Goal: Transaction & Acquisition: Obtain resource

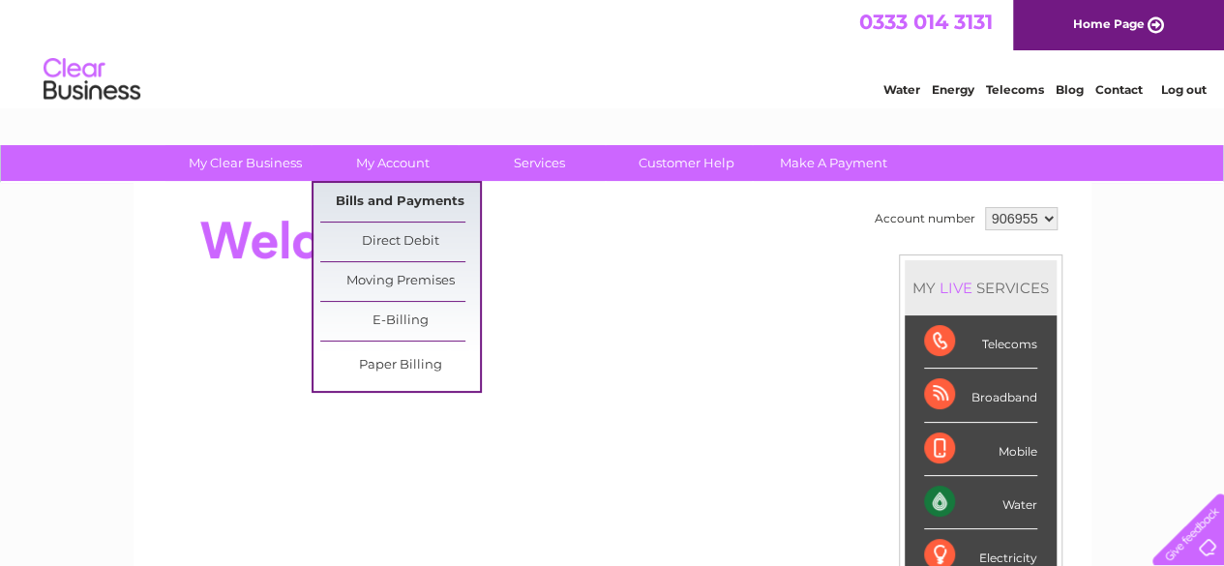
click at [377, 193] on link "Bills and Payments" at bounding box center [400, 202] width 160 height 39
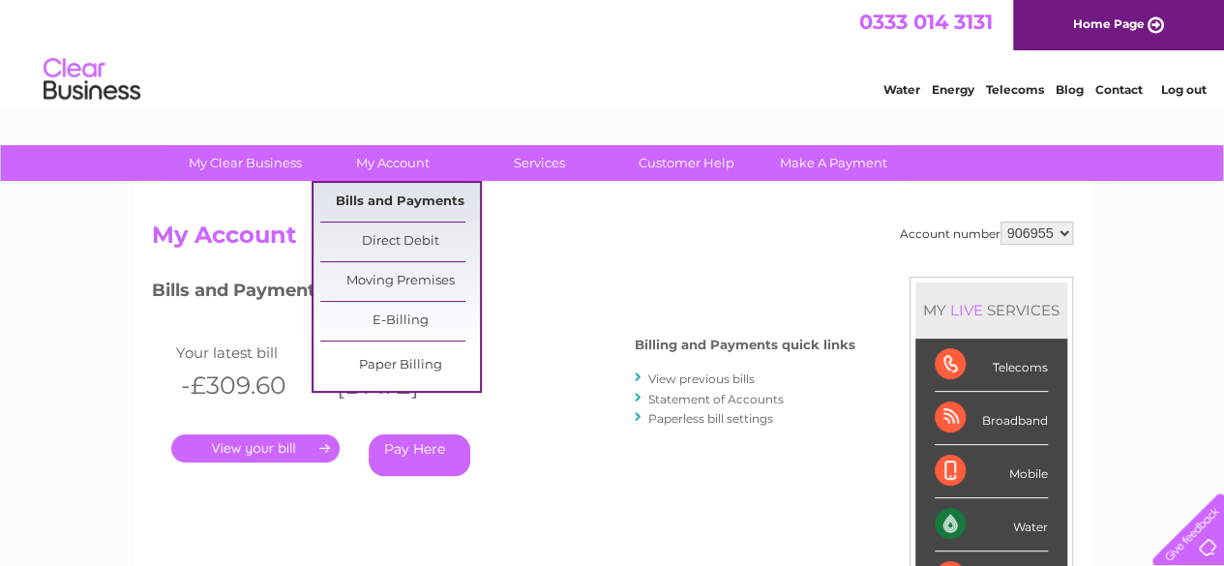
click at [433, 201] on link "Bills and Payments" at bounding box center [400, 202] width 160 height 39
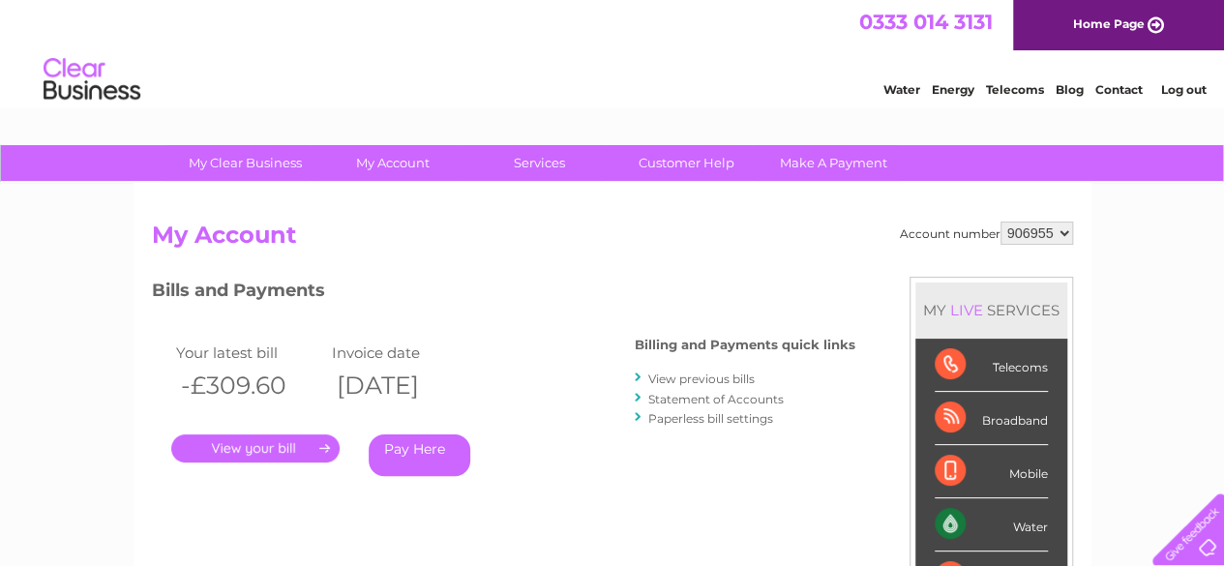
click at [313, 448] on link "." at bounding box center [255, 448] width 168 height 28
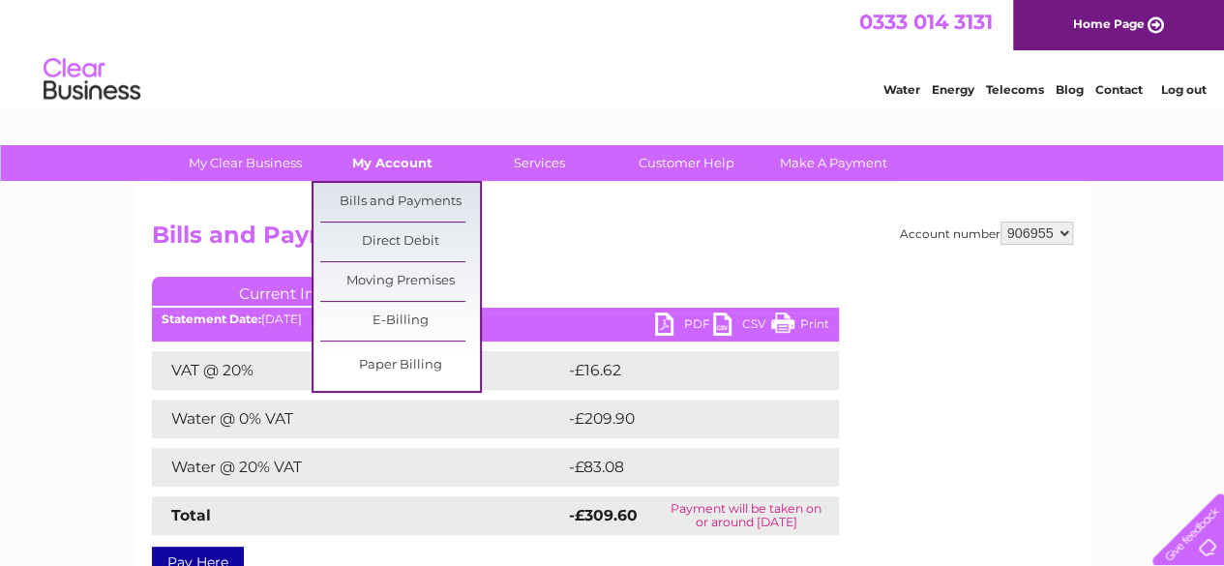
click at [393, 160] on link "My Account" at bounding box center [393, 163] width 160 height 36
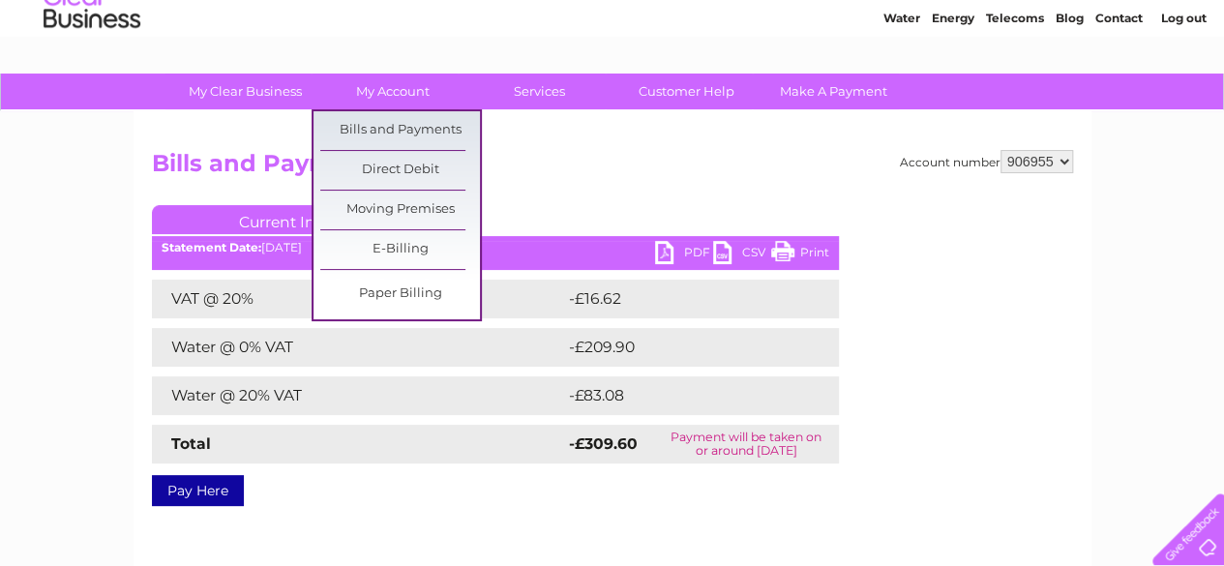
scroll to position [290, 0]
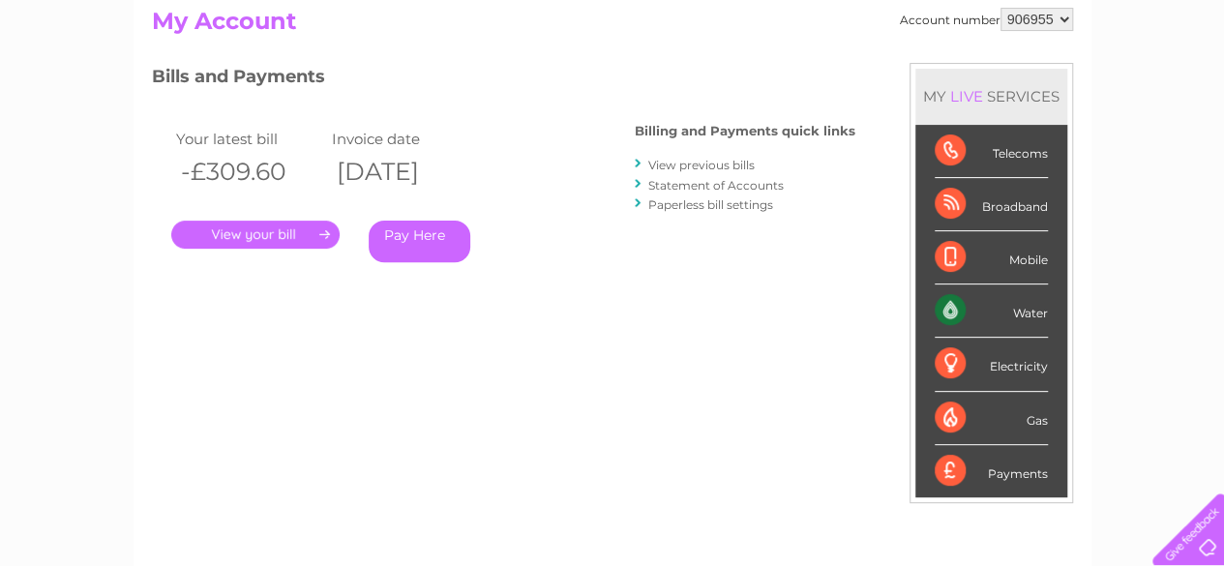
scroll to position [97, 0]
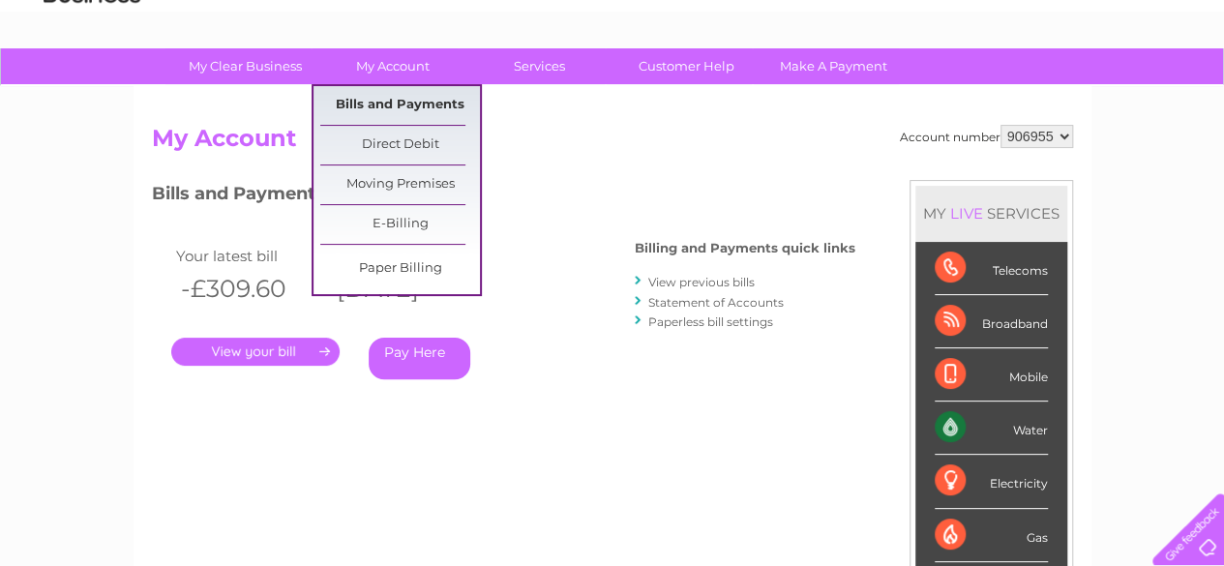
click at [381, 92] on link "Bills and Payments" at bounding box center [400, 105] width 160 height 39
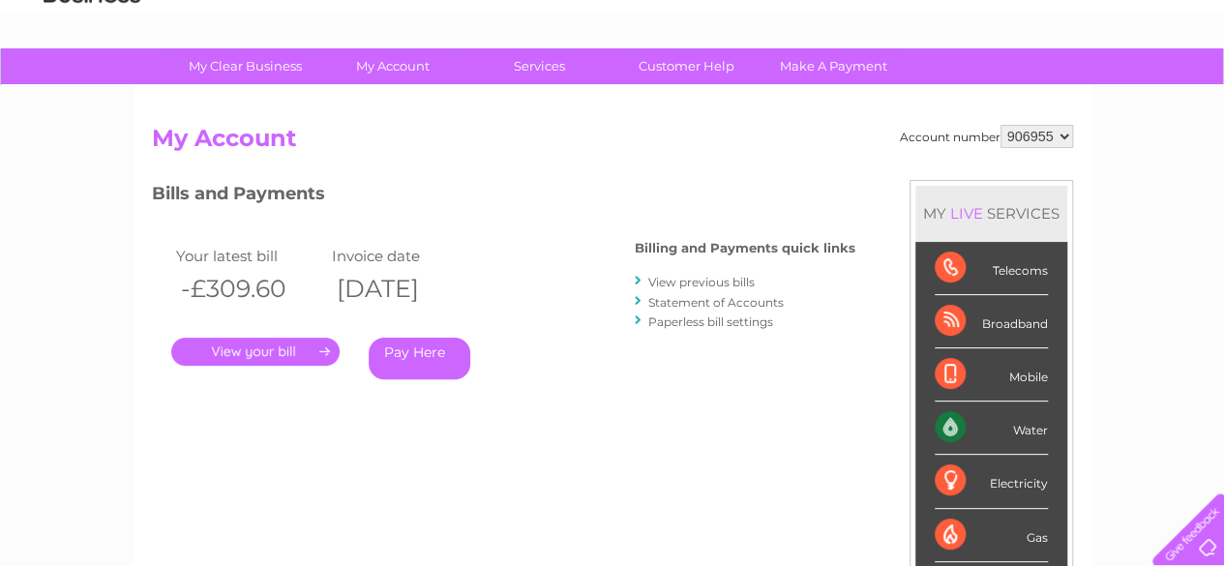
click at [679, 287] on link "View previous bills" at bounding box center [701, 282] width 106 height 15
click at [681, 286] on link "View previous bills" at bounding box center [701, 282] width 106 height 15
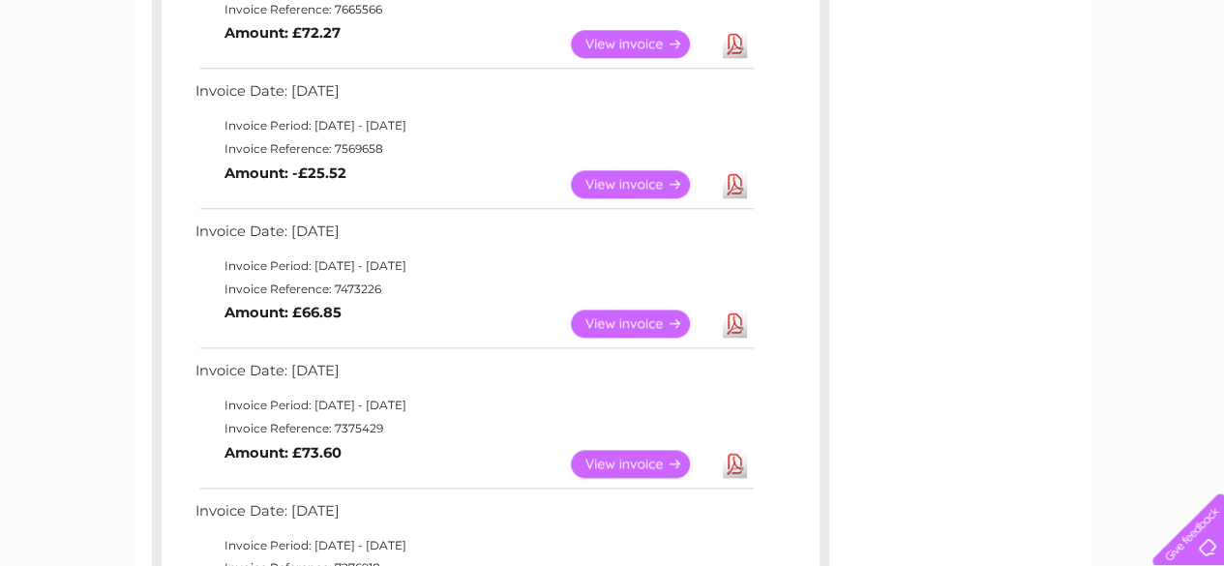
scroll to position [886, 0]
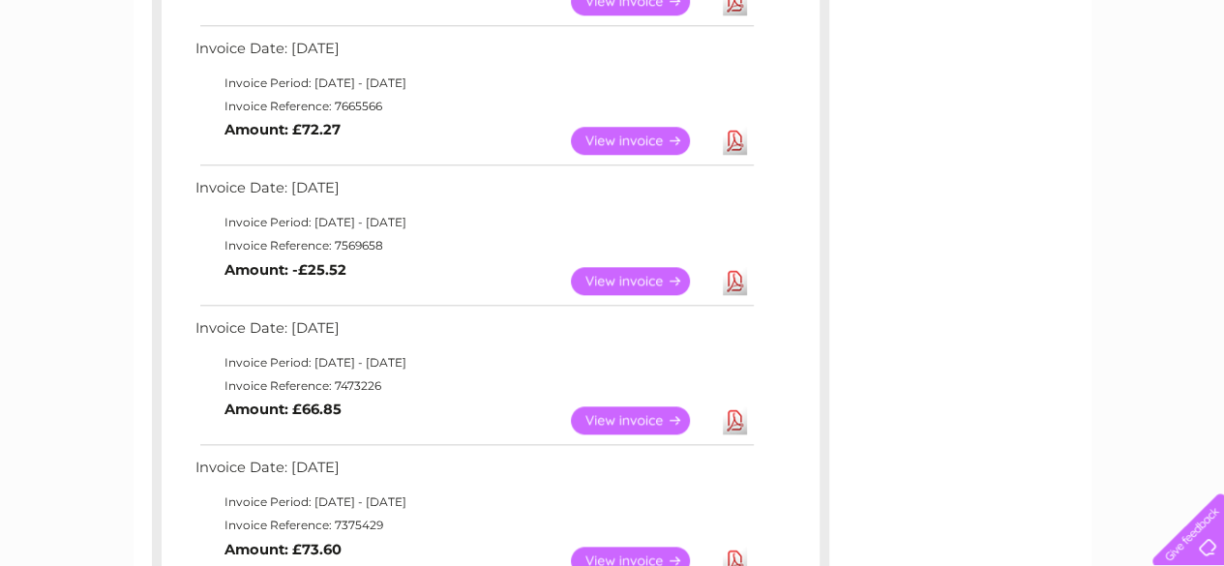
click at [610, 272] on link "View" at bounding box center [642, 281] width 142 height 28
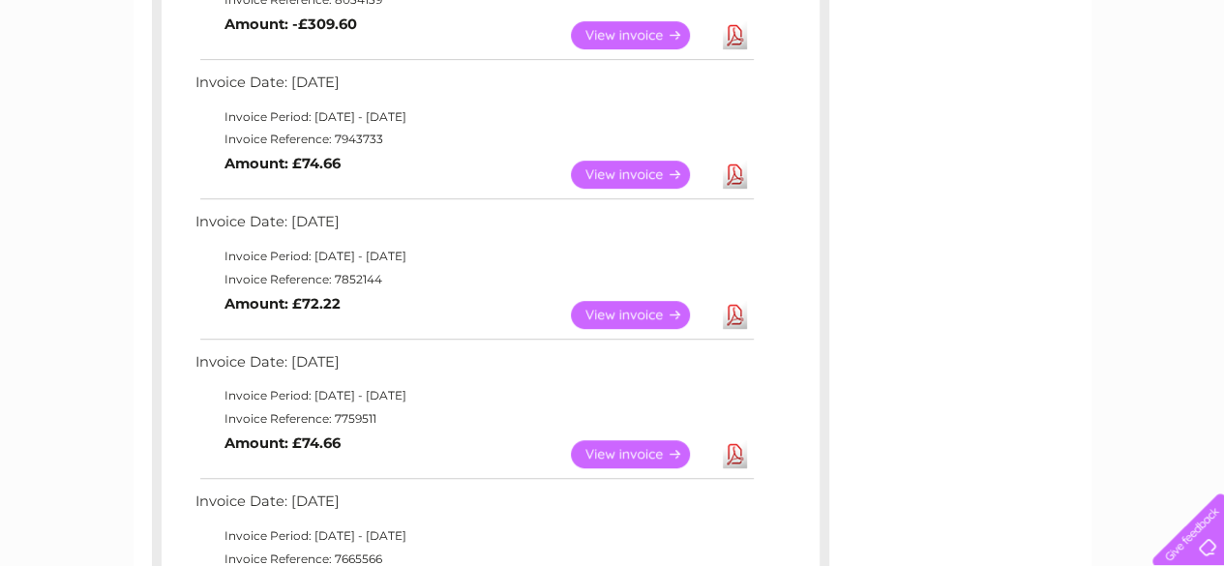
scroll to position [337, 0]
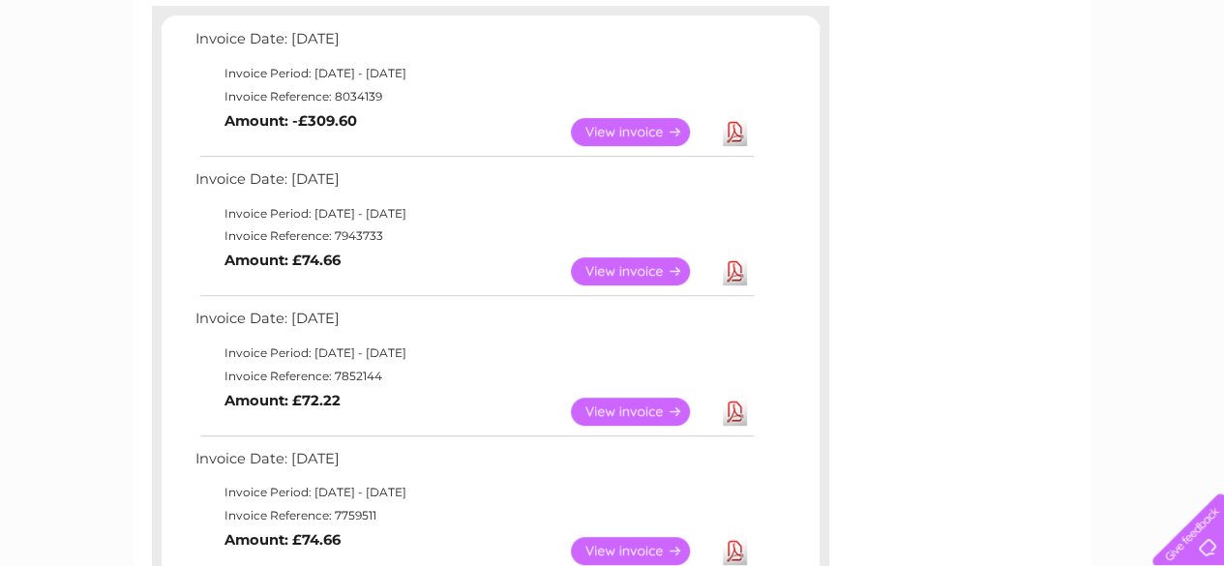
click at [660, 130] on link "View" at bounding box center [642, 132] width 142 height 28
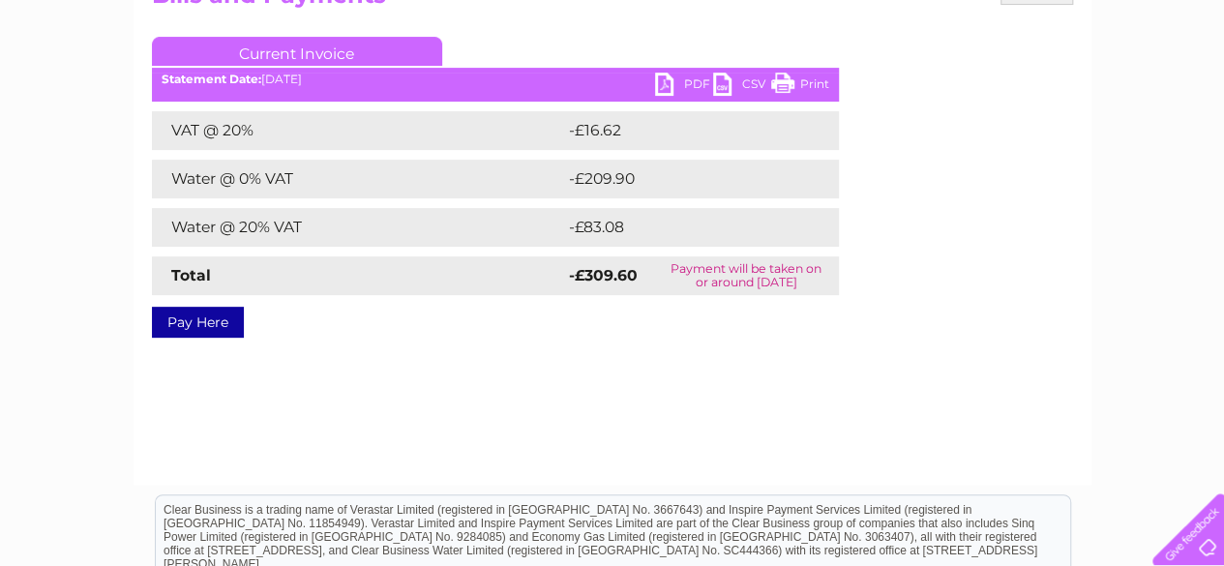
scroll to position [213, 0]
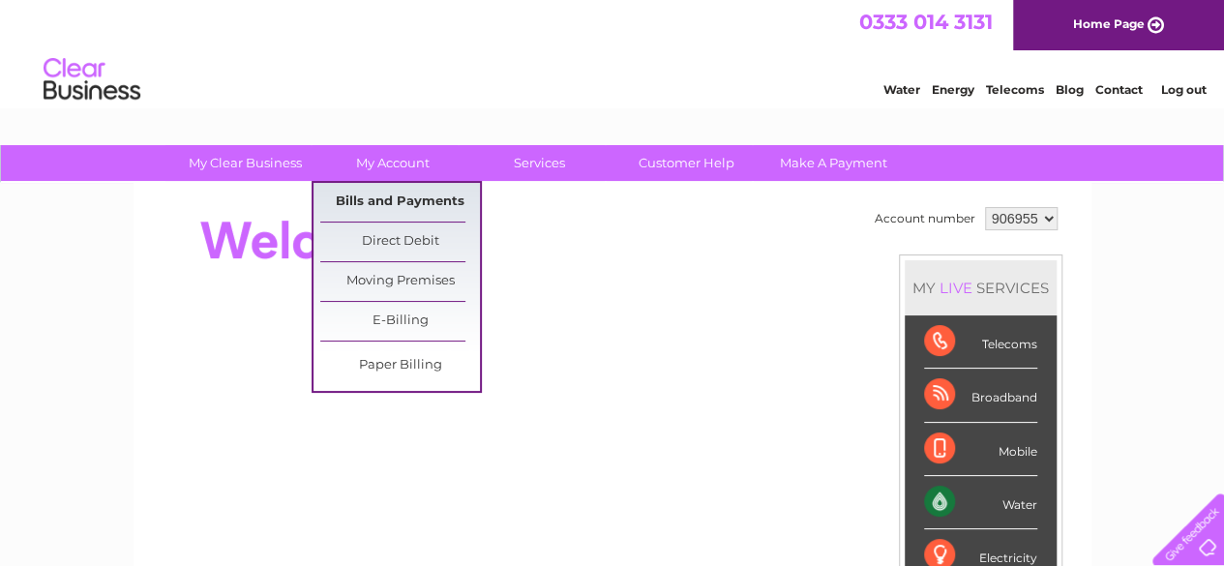
click at [422, 195] on link "Bills and Payments" at bounding box center [400, 202] width 160 height 39
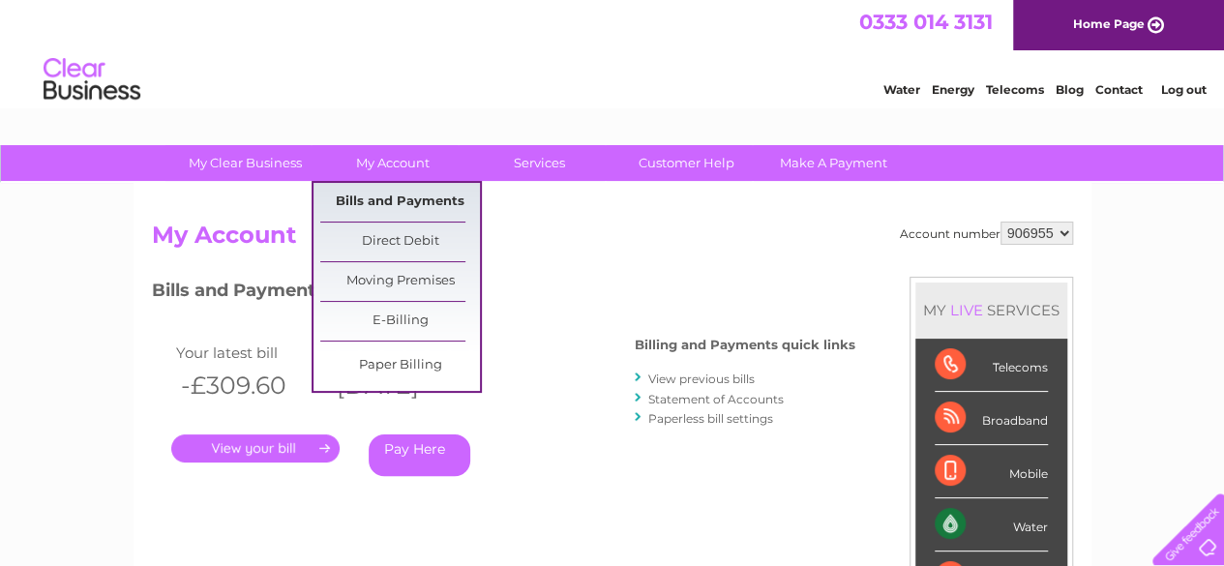
click at [377, 198] on link "Bills and Payments" at bounding box center [400, 202] width 160 height 39
click at [379, 196] on link "Bills and Payments" at bounding box center [400, 202] width 160 height 39
click at [426, 197] on link "Bills and Payments" at bounding box center [400, 202] width 160 height 39
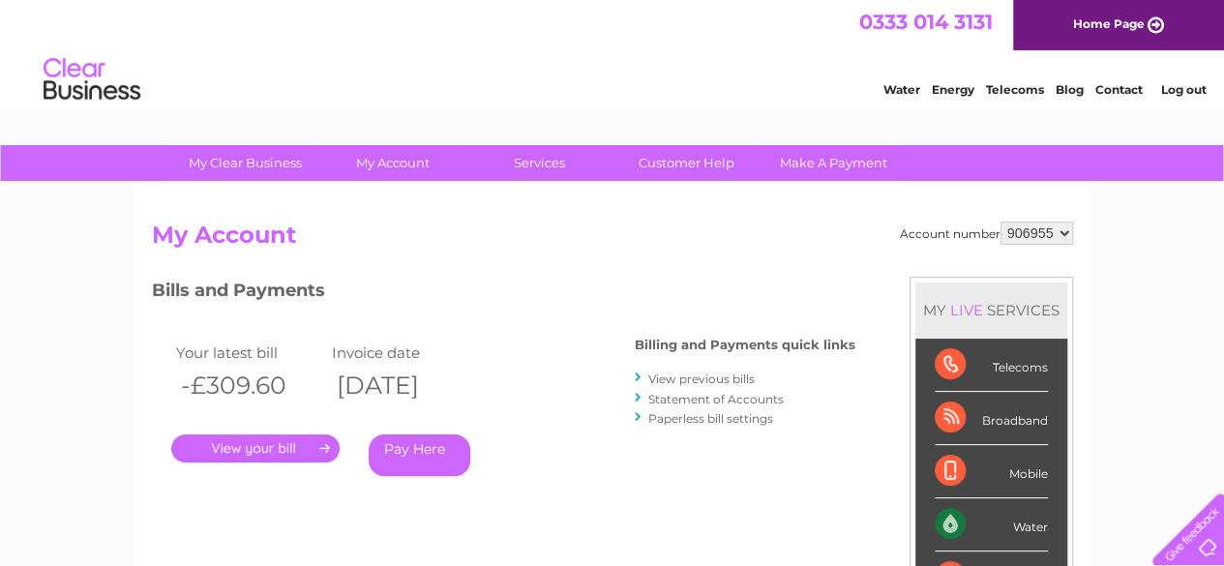
click at [698, 385] on li "View previous bills" at bounding box center [745, 378] width 221 height 19
click at [672, 377] on link "View previous bills" at bounding box center [701, 379] width 106 height 15
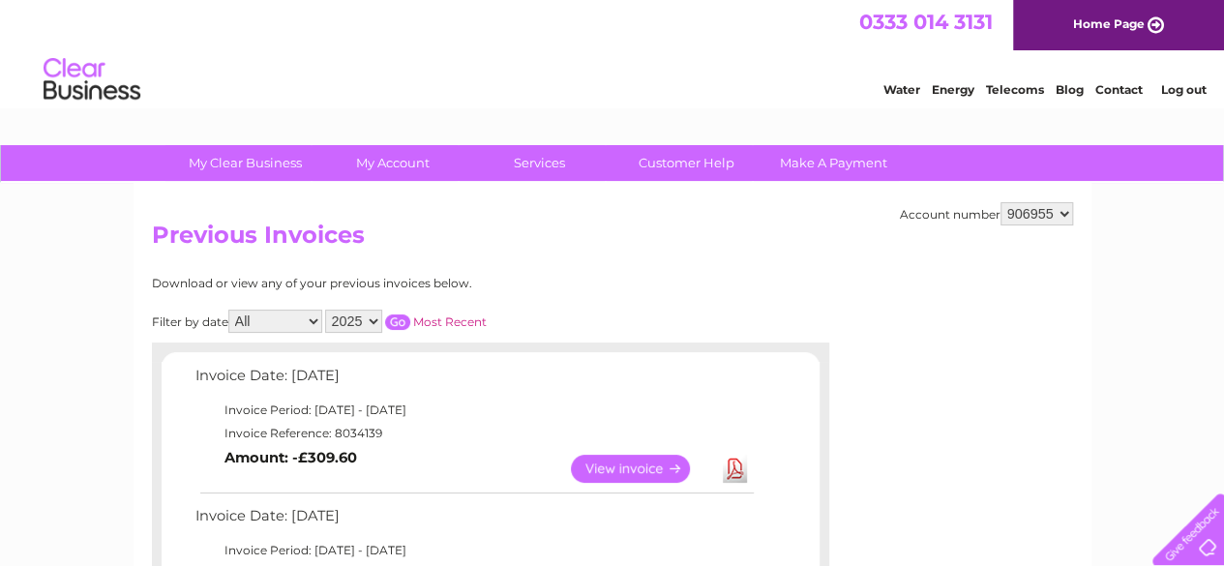
click at [370, 317] on select "2025 2024 2023 2022" at bounding box center [353, 321] width 57 height 23
select select "2023"
click at [326, 310] on select "2025 2024 2023 2022" at bounding box center [353, 321] width 57 height 23
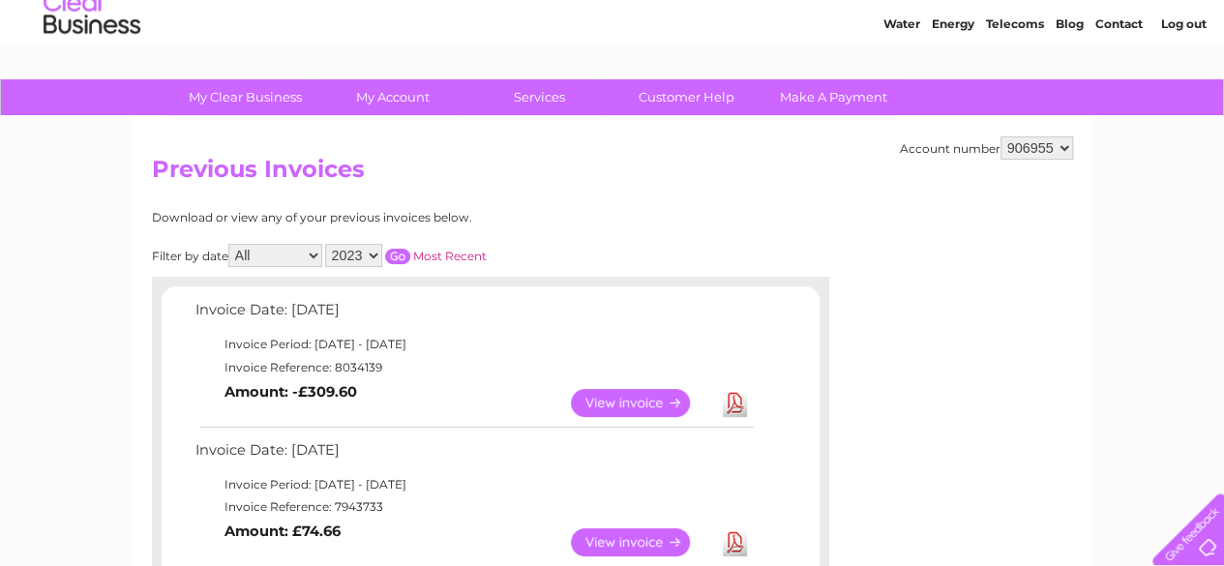
scroll to position [97, 0]
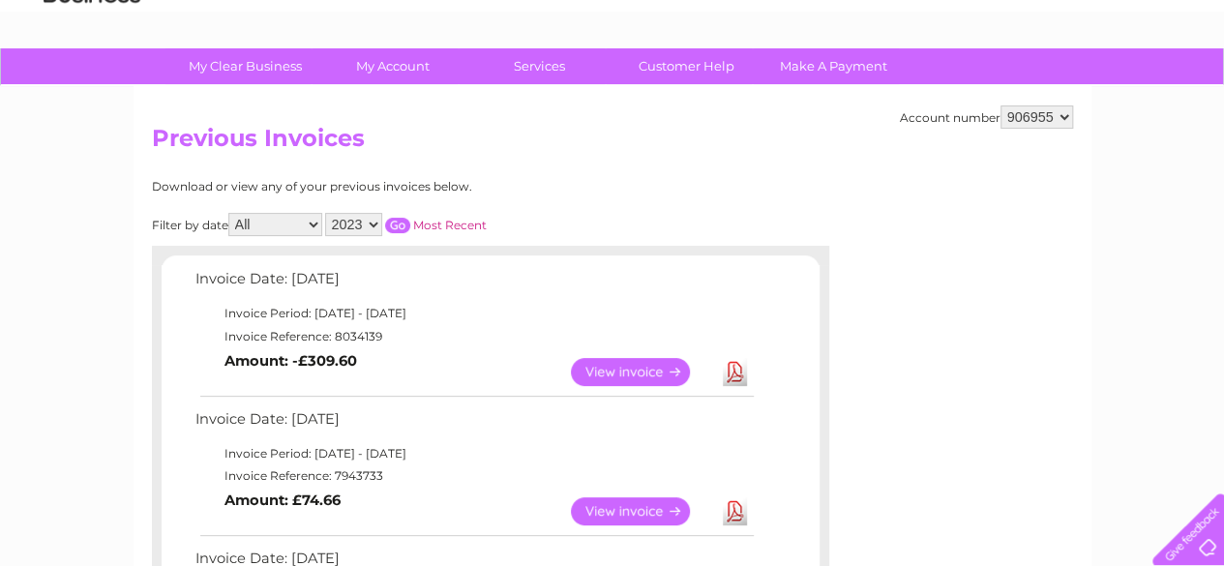
click at [463, 226] on link "Most Recent" at bounding box center [450, 225] width 74 height 15
click at [325, 221] on div "Filter by date All January February March April May June July August September …" at bounding box center [406, 224] width 508 height 23
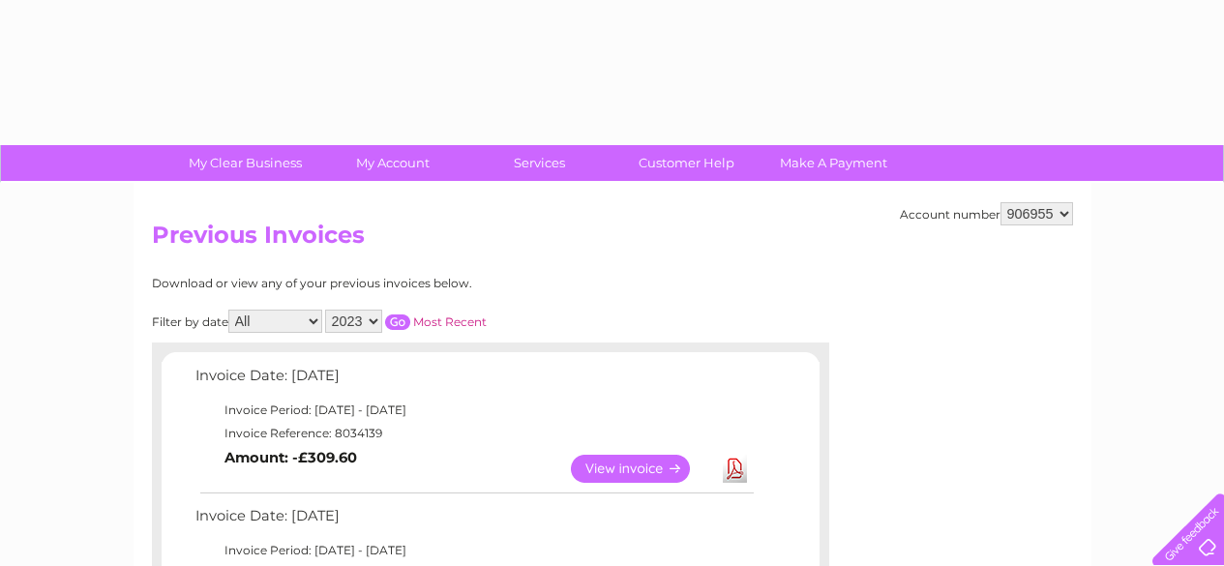
select select "2023"
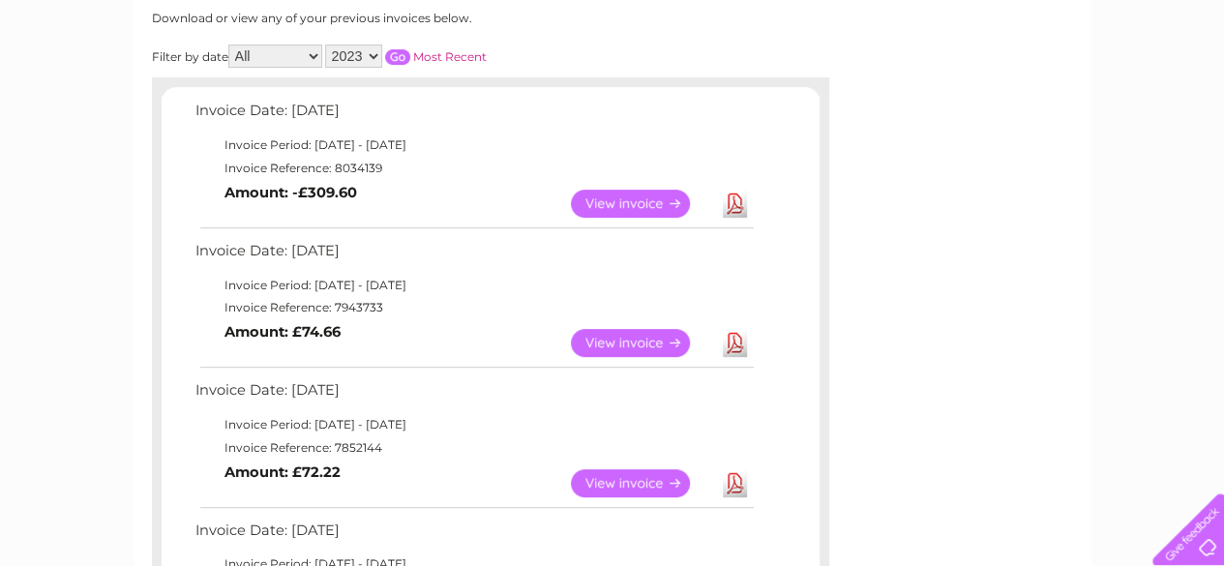
scroll to position [156, 0]
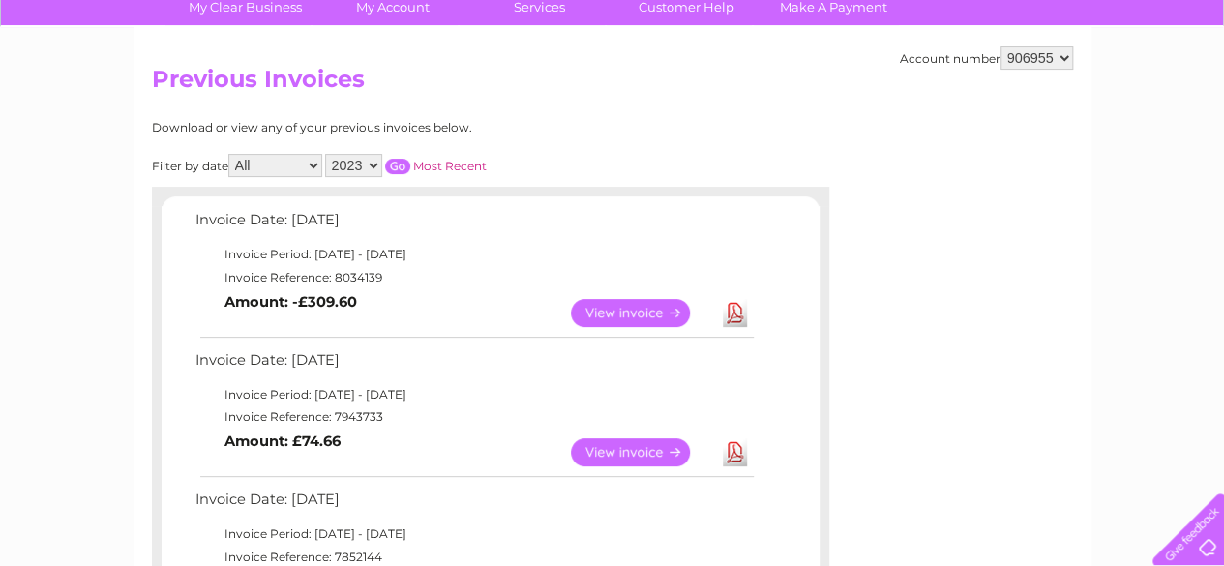
click at [360, 164] on select "2025 2024 2023 2022" at bounding box center [353, 165] width 57 height 23
click at [326, 154] on select "2025 2024 2023 2022" at bounding box center [353, 165] width 57 height 23
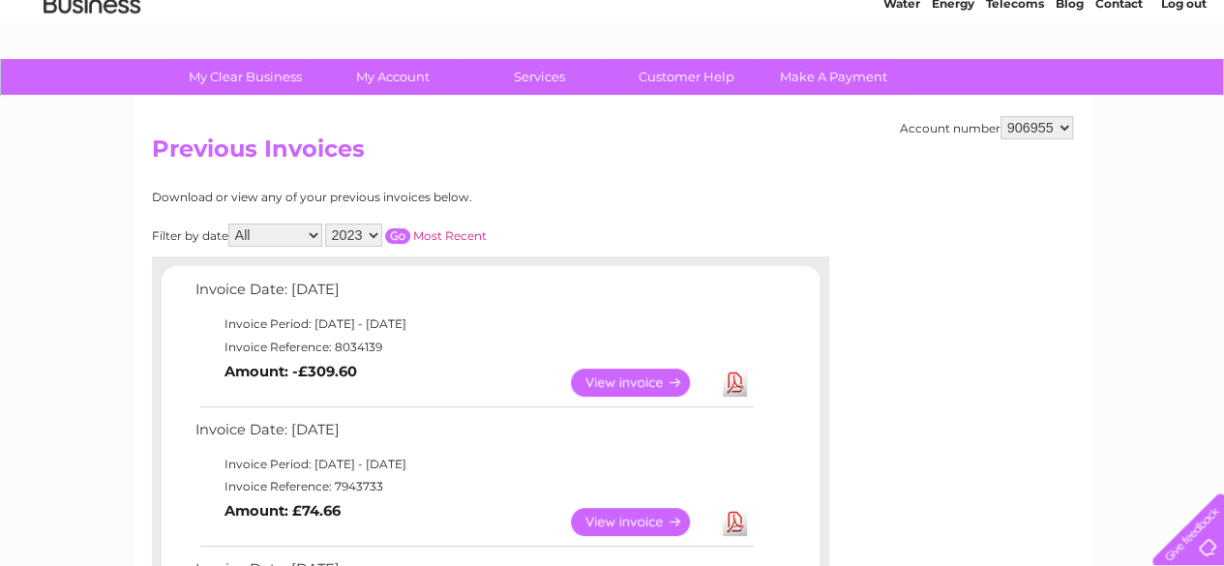
scroll to position [59, 0]
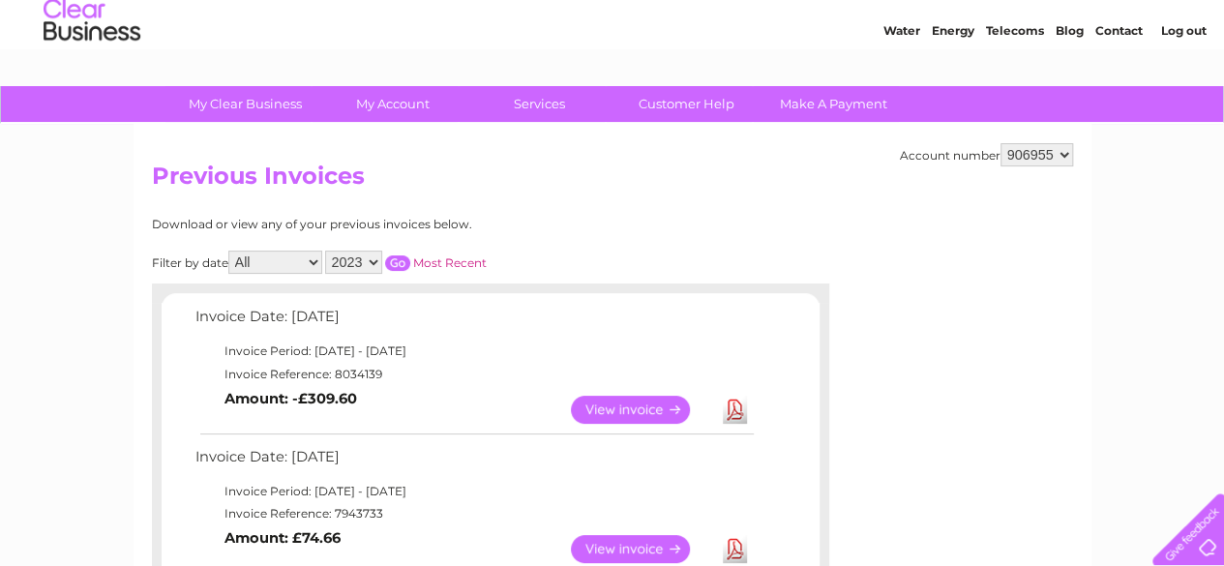
click at [439, 256] on link "Most Recent" at bounding box center [450, 262] width 74 height 15
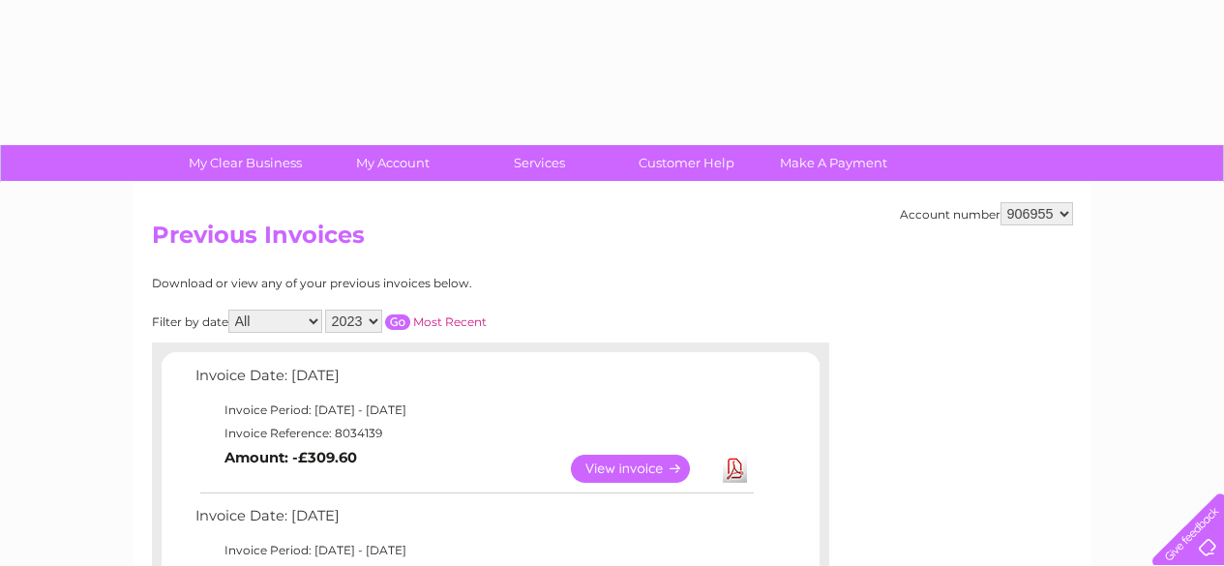
select select "2023"
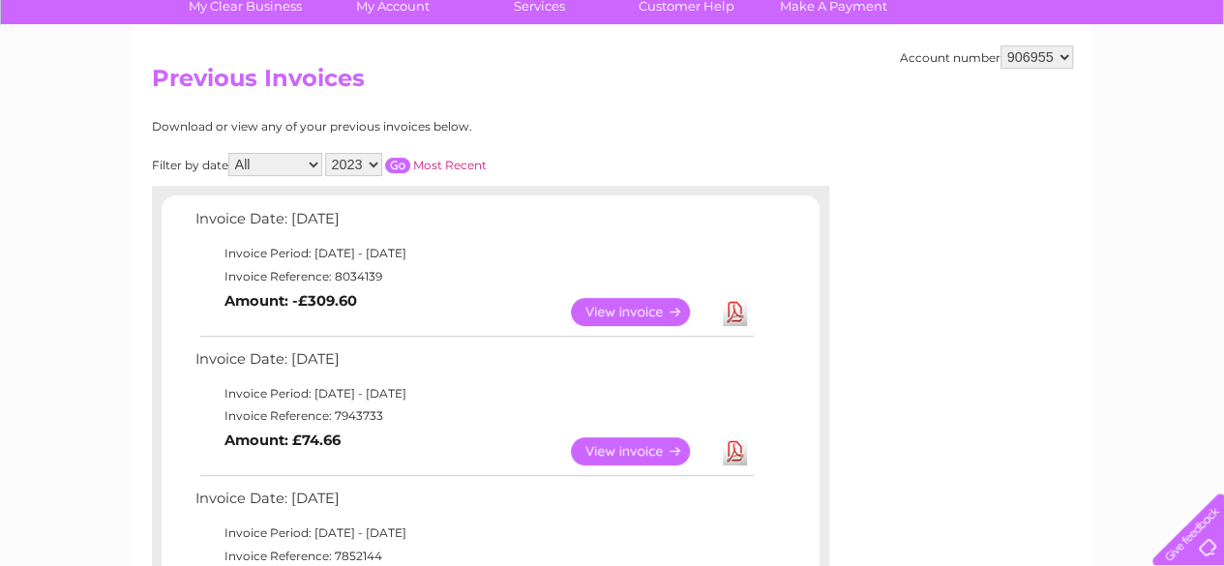
scroll to position [253, 0]
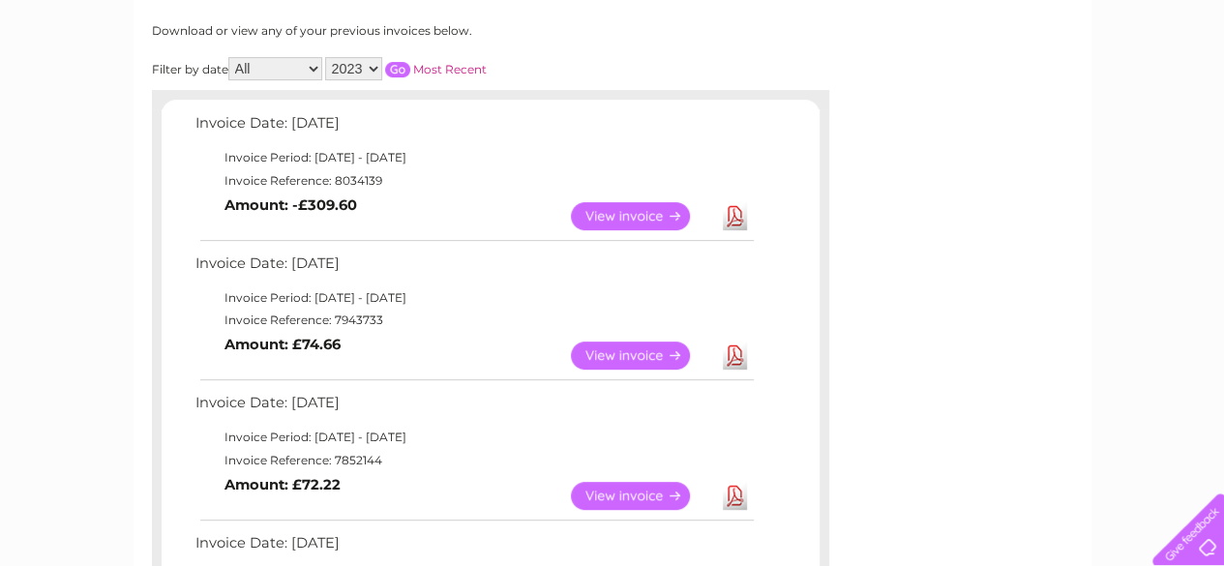
click at [612, 215] on link "View" at bounding box center [642, 216] width 142 height 28
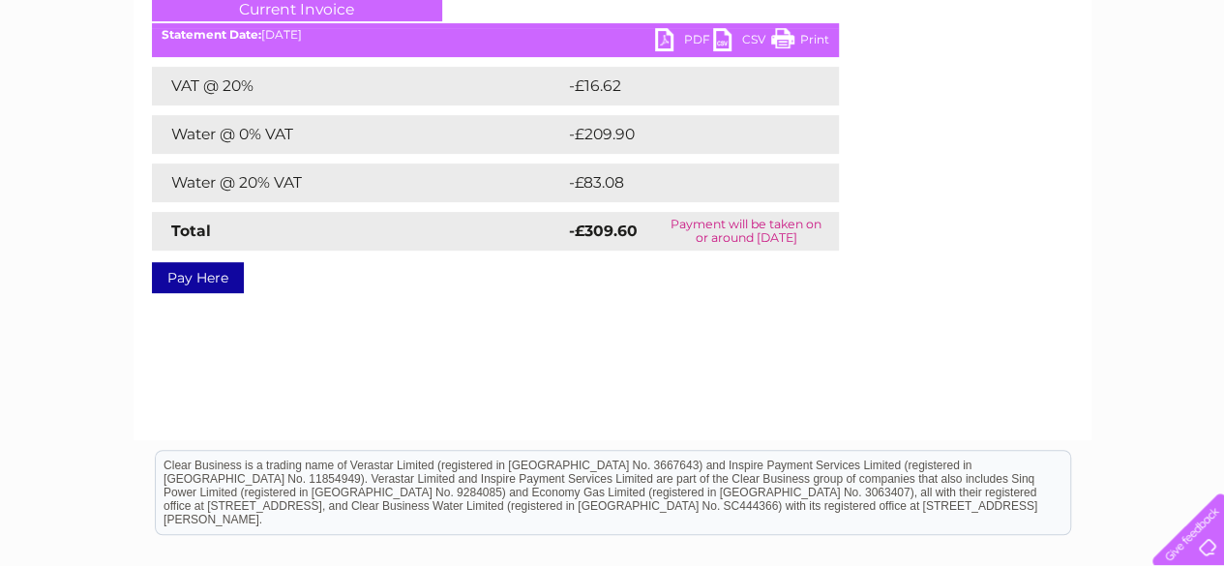
scroll to position [290, 0]
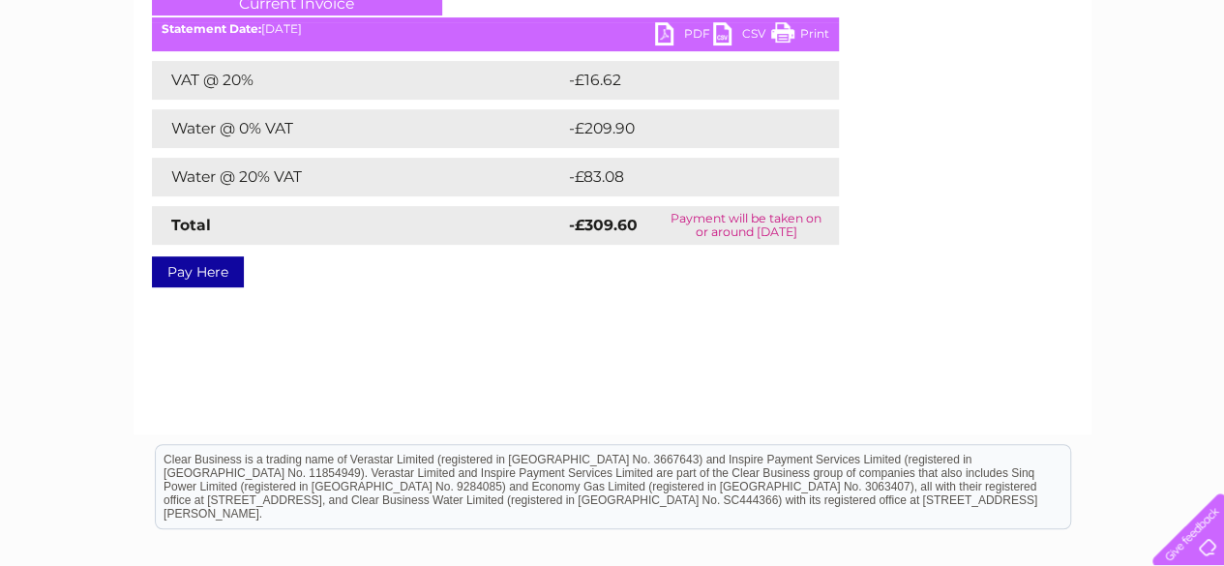
click at [663, 38] on link "PDF" at bounding box center [684, 36] width 58 height 28
click at [720, 42] on link "CSV" at bounding box center [742, 36] width 58 height 28
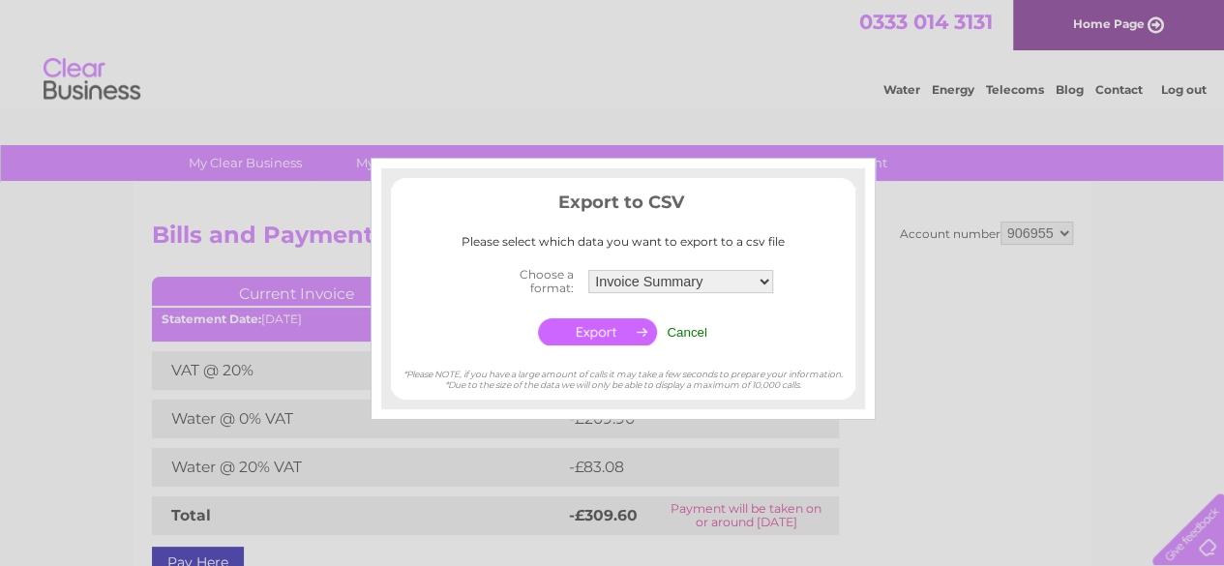
click at [696, 338] on input "Cancel" at bounding box center [687, 332] width 41 height 15
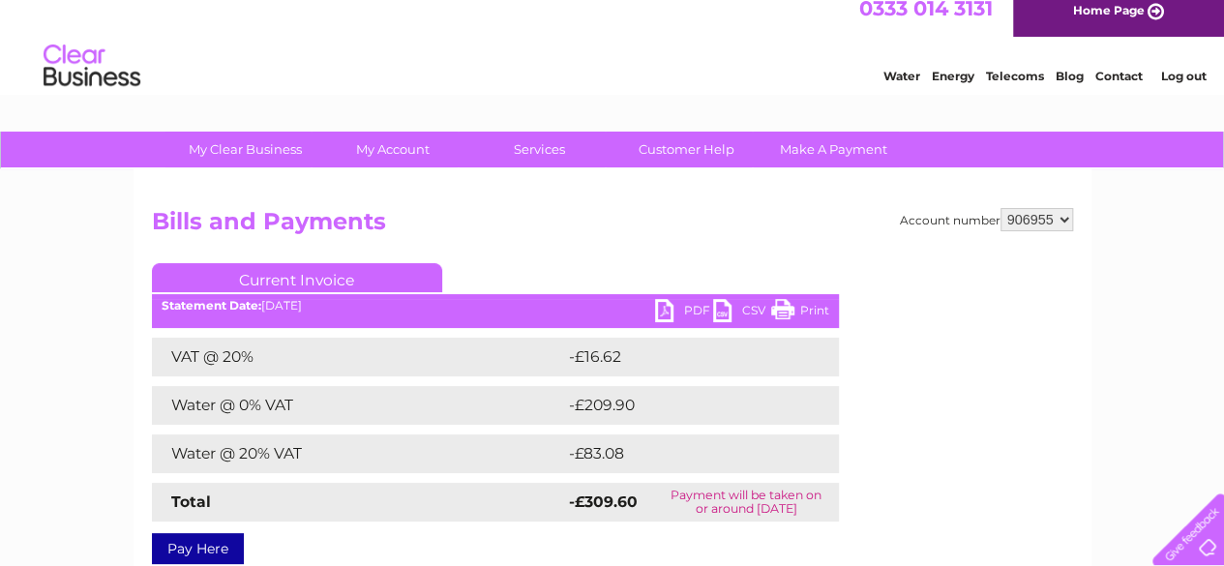
scroll to position [52, 0]
